Goal: Navigation & Orientation: Find specific page/section

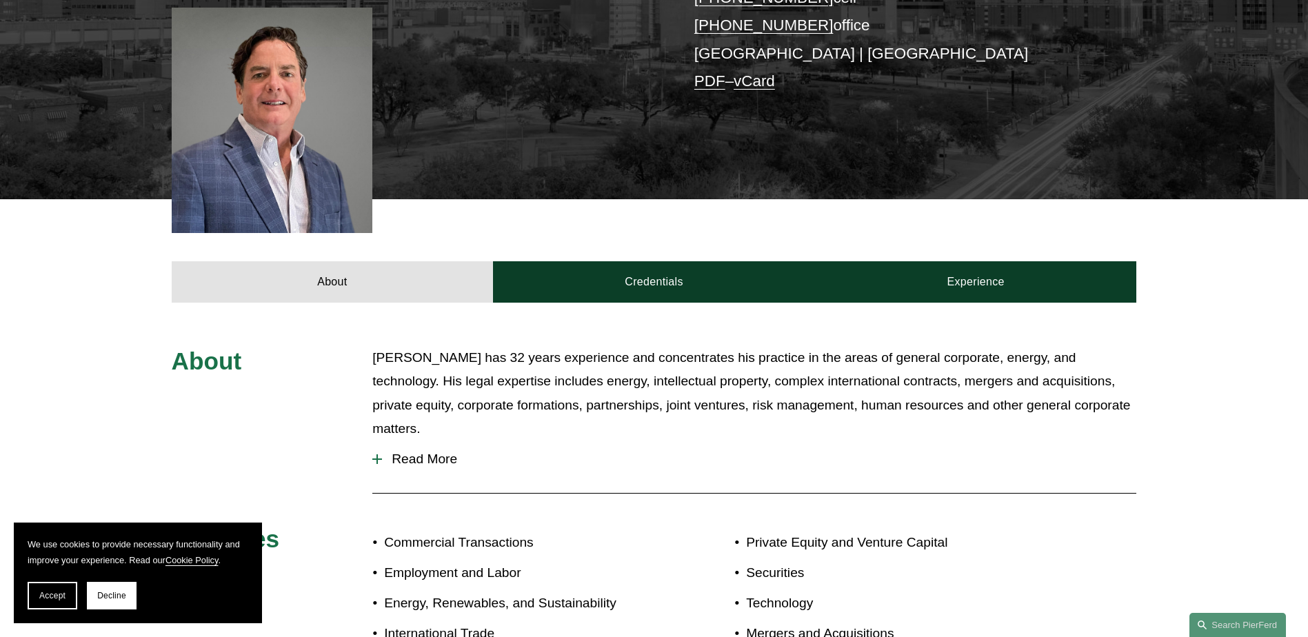
scroll to position [371, 0]
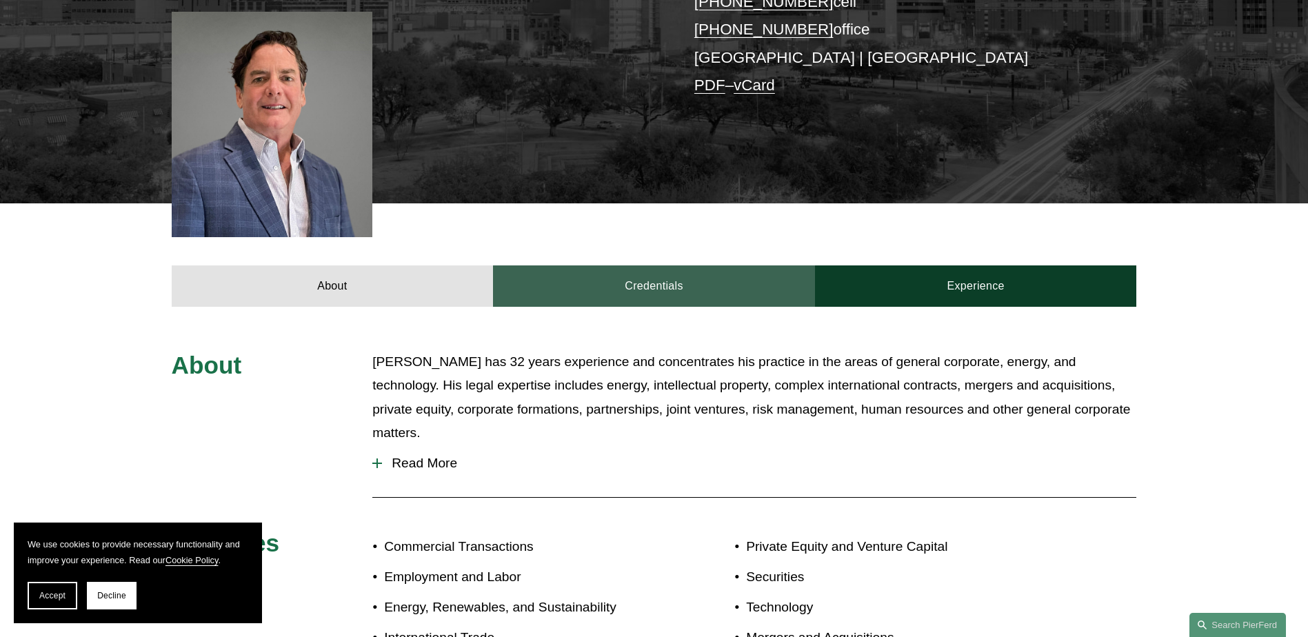
click at [610, 265] on link "Credentials" at bounding box center [654, 285] width 322 height 41
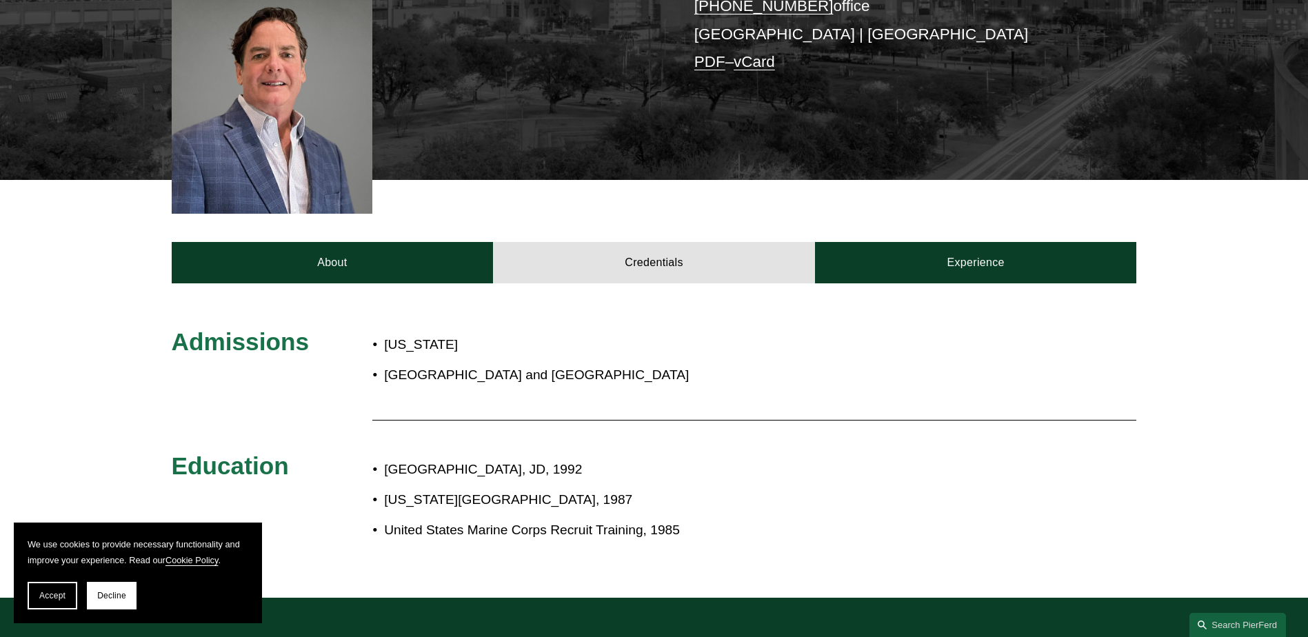
scroll to position [388, 0]
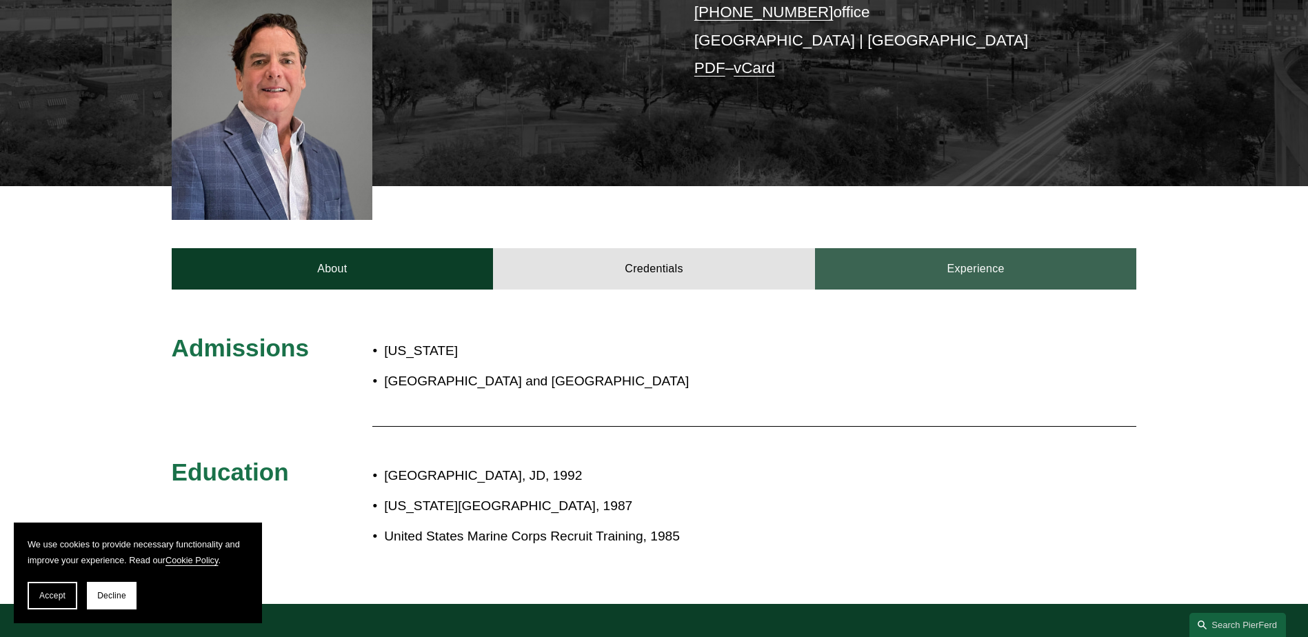
click at [977, 248] on link "Experience" at bounding box center [976, 268] width 322 height 41
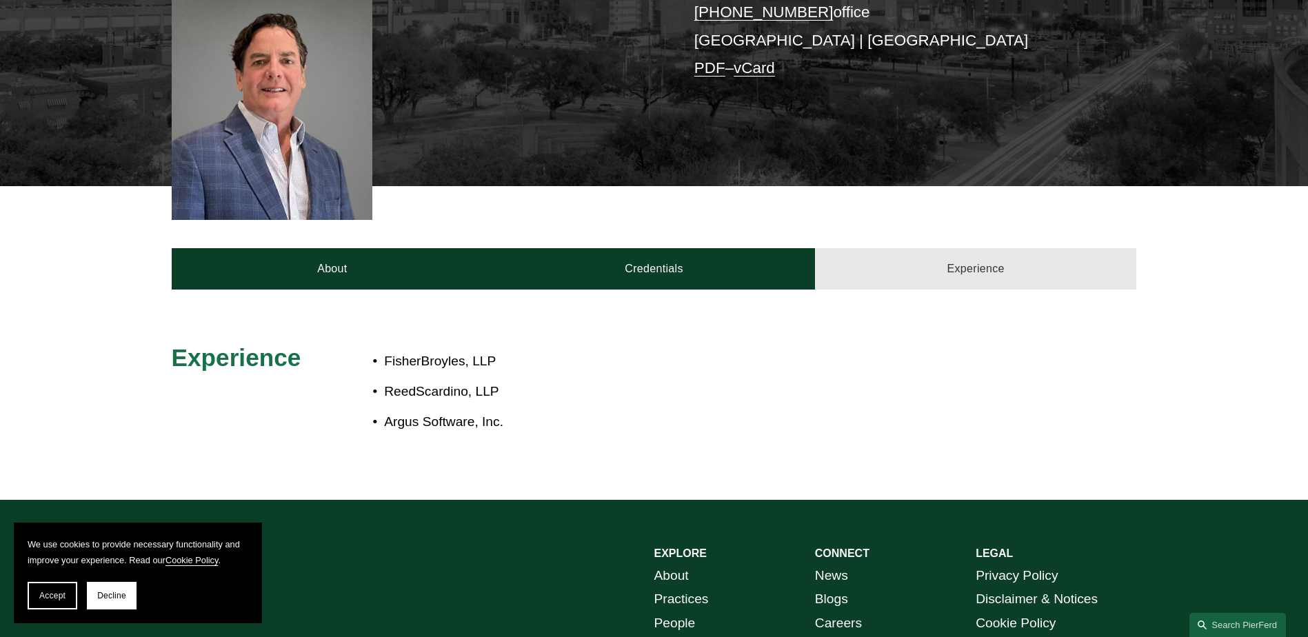
click at [948, 249] on link "Experience" at bounding box center [976, 268] width 322 height 41
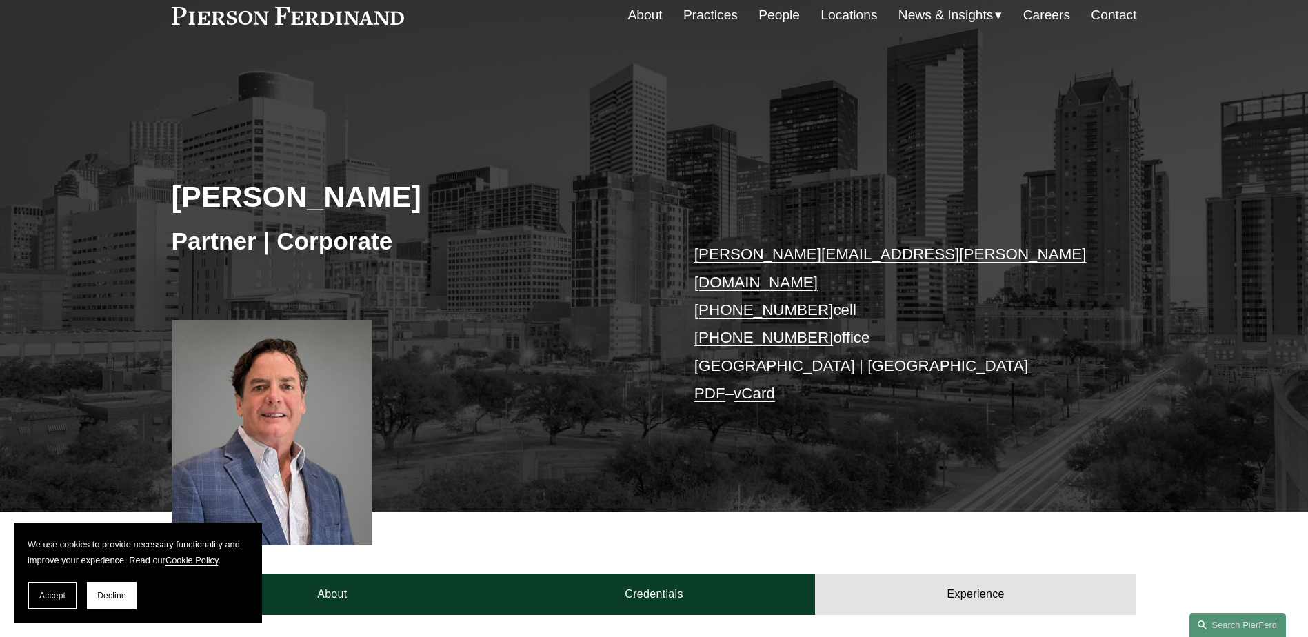
scroll to position [0, 0]
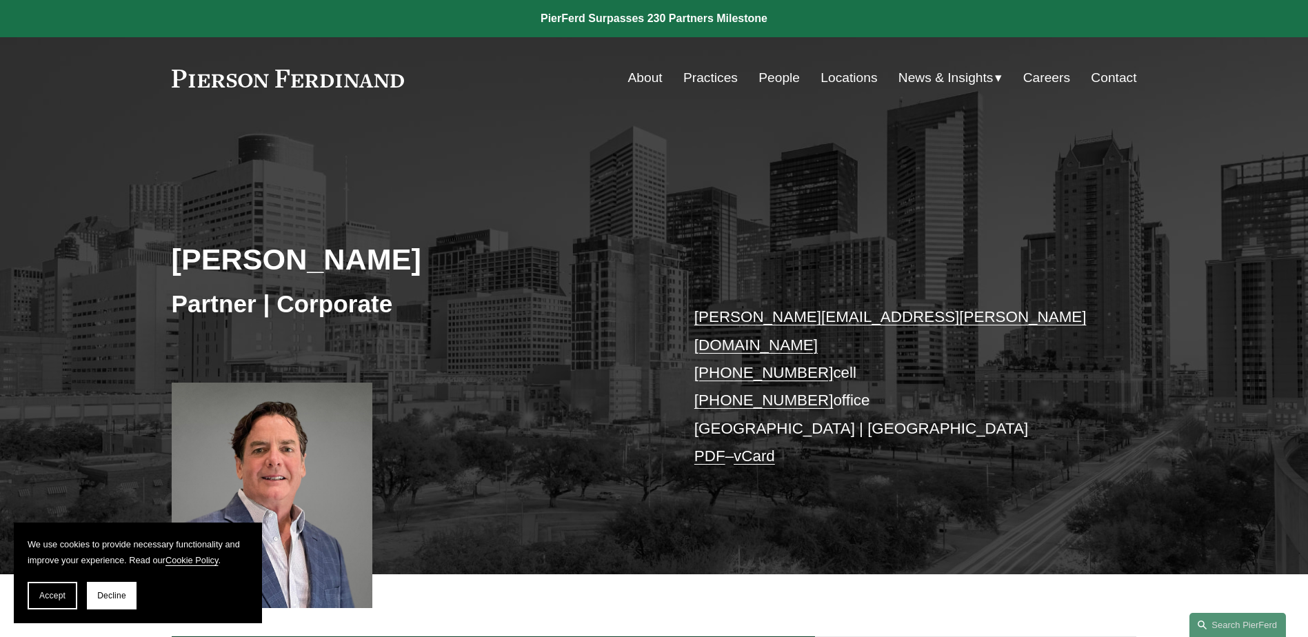
click at [634, 79] on link "About" at bounding box center [645, 78] width 34 height 26
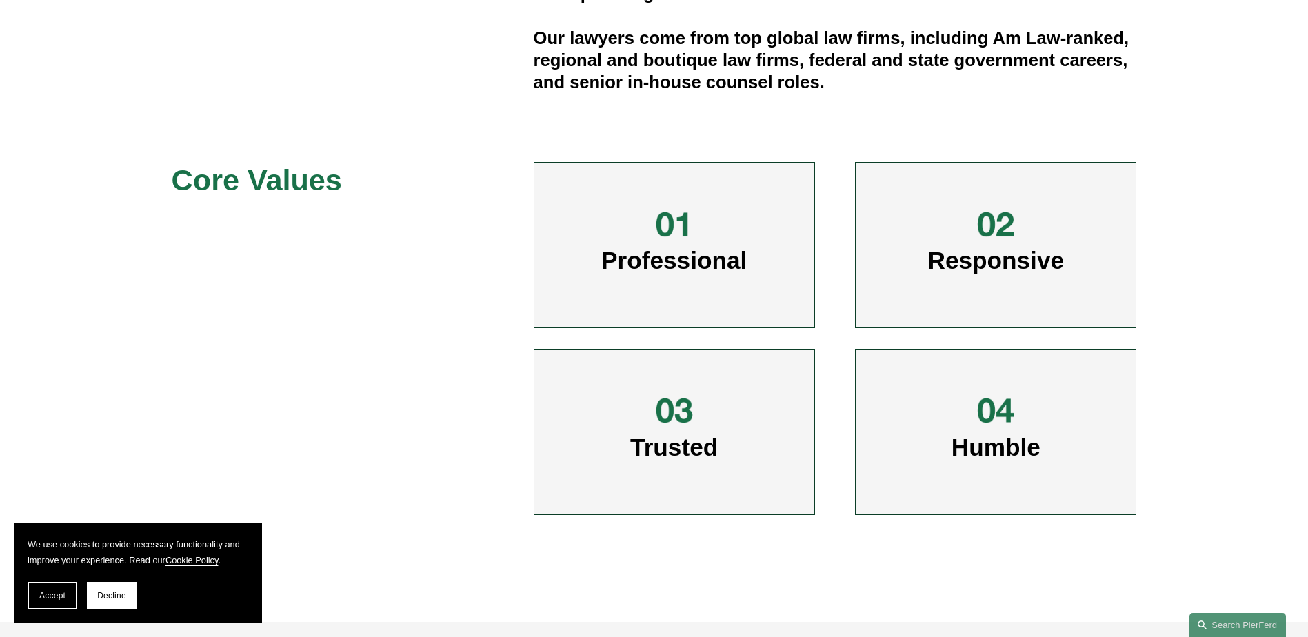
scroll to position [603, 0]
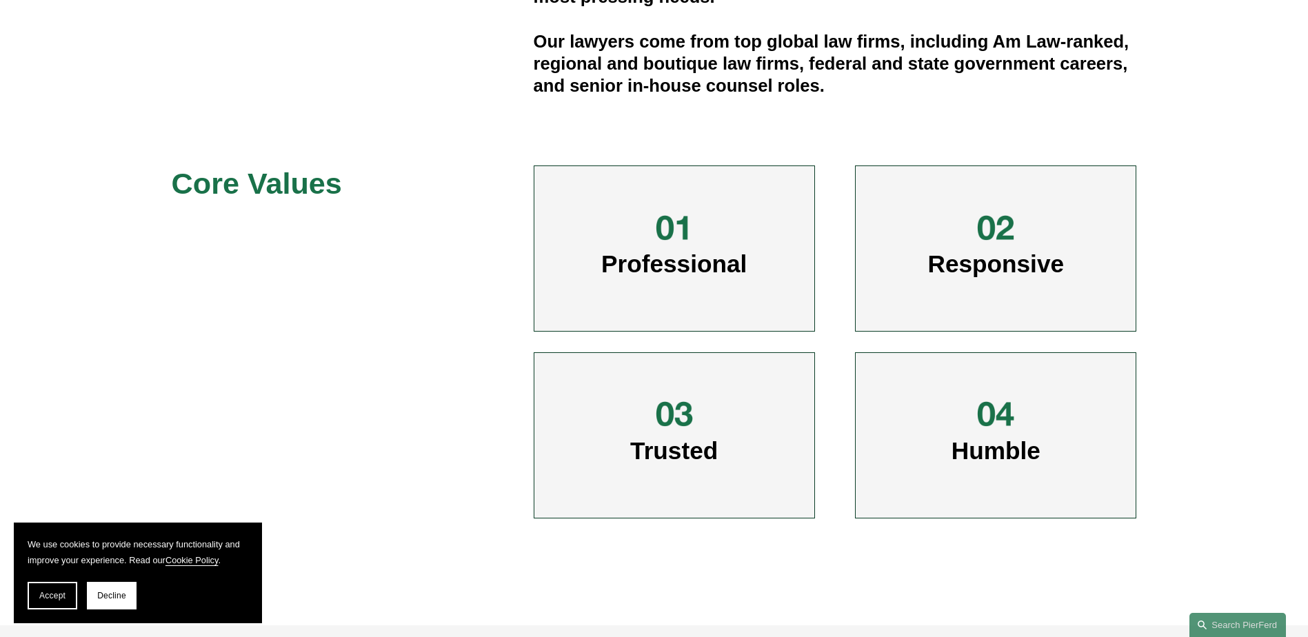
click at [668, 256] on span "Professional" at bounding box center [673, 263] width 145 height 27
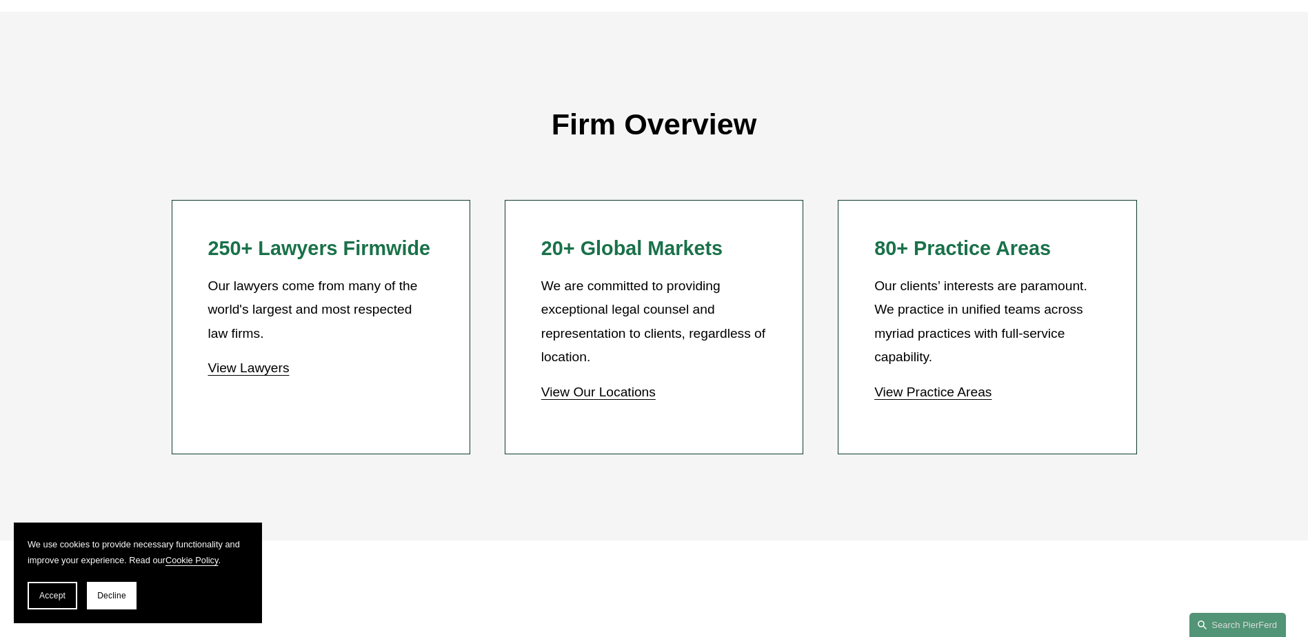
scroll to position [1258, 0]
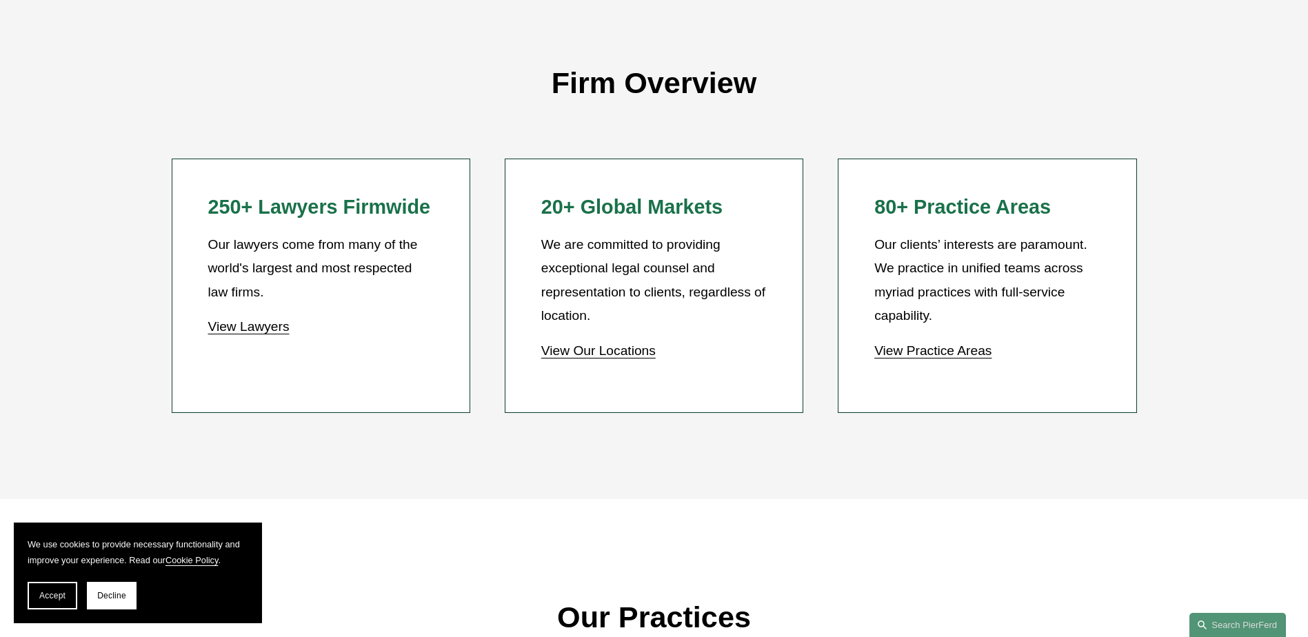
click at [634, 356] on link "View Our Locations" at bounding box center [598, 350] width 114 height 14
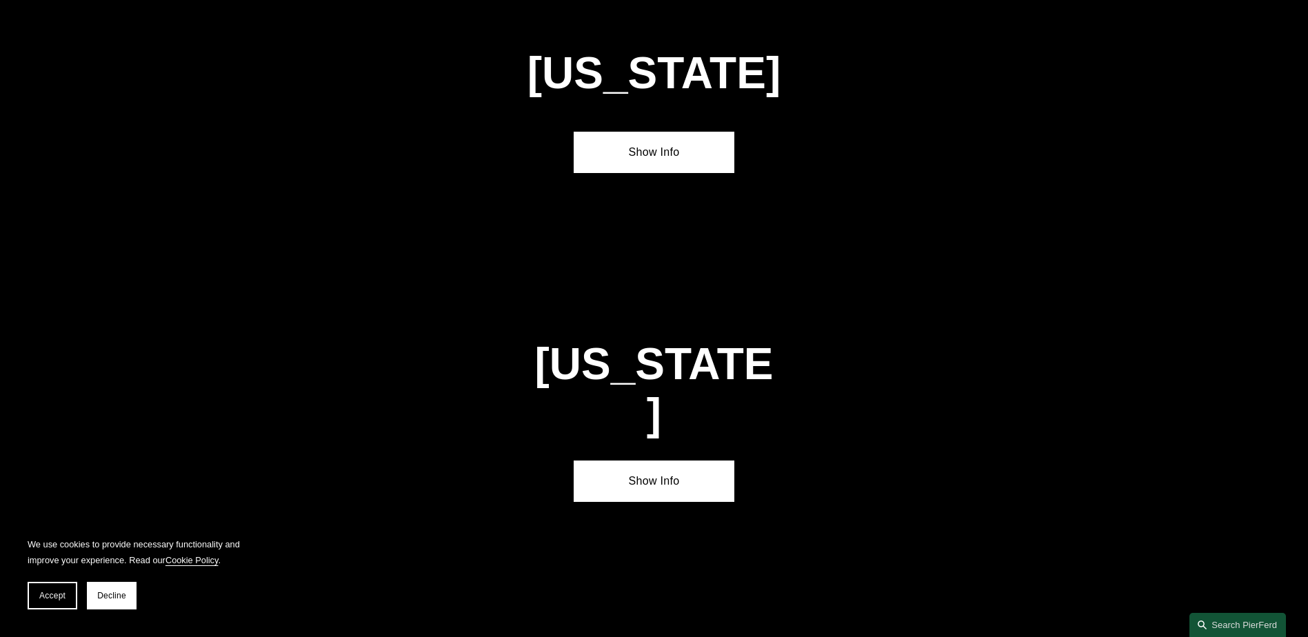
scroll to position [4574, 0]
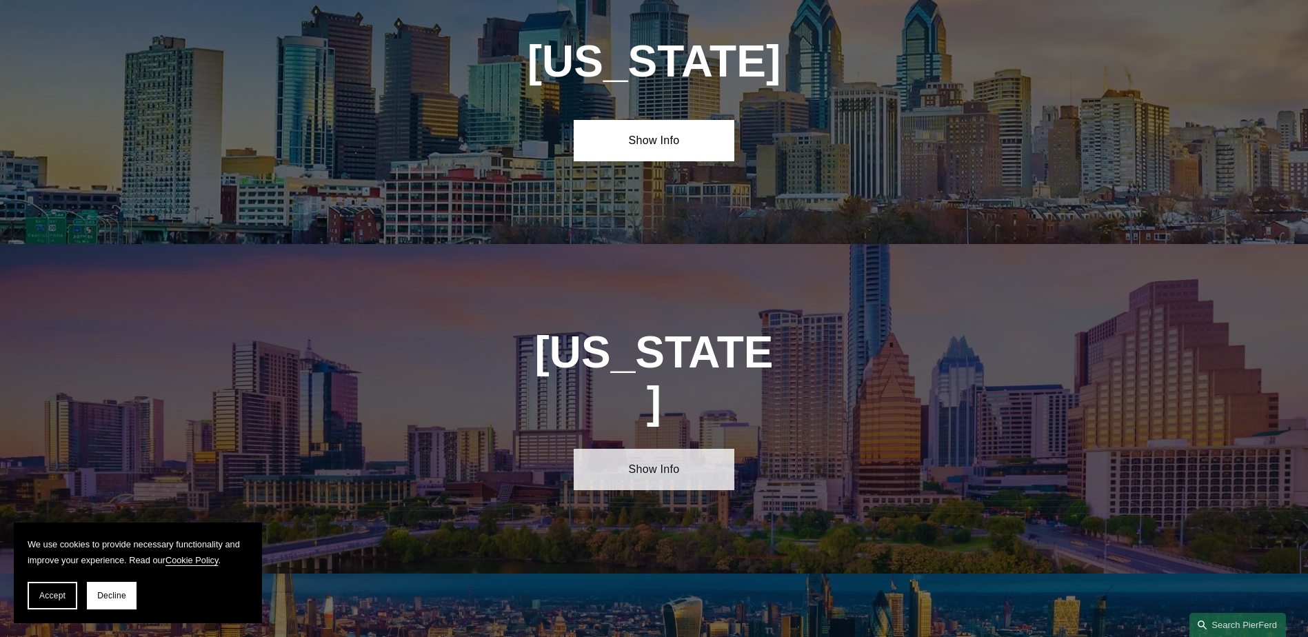
click at [652, 449] on link "Show Info" at bounding box center [654, 469] width 161 height 41
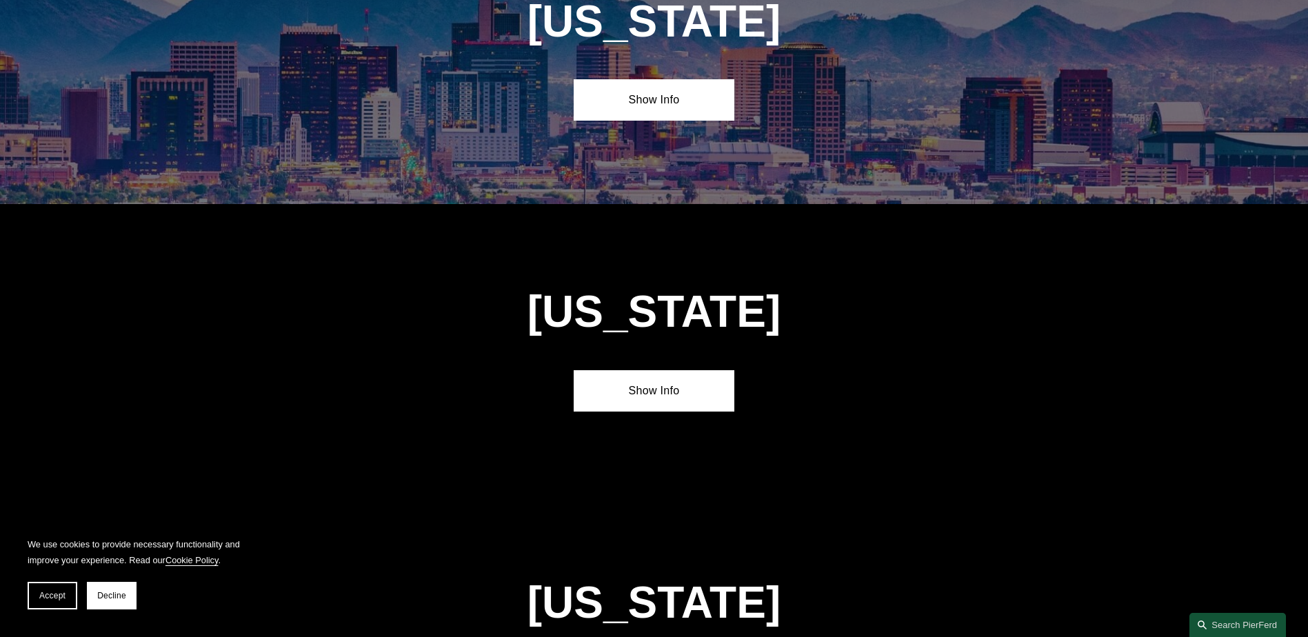
scroll to position [0, 0]
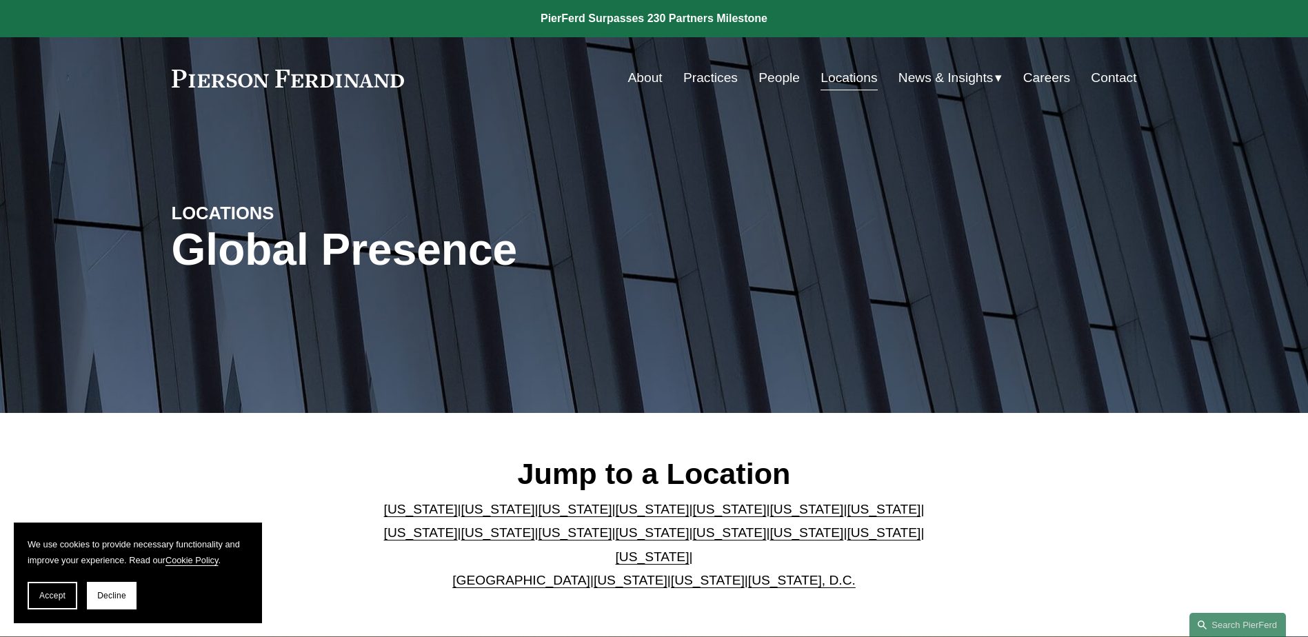
click at [680, 219] on div "LOCATIONS Global Presence" at bounding box center [654, 266] width 1308 height 208
